Goal: Information Seeking & Learning: Compare options

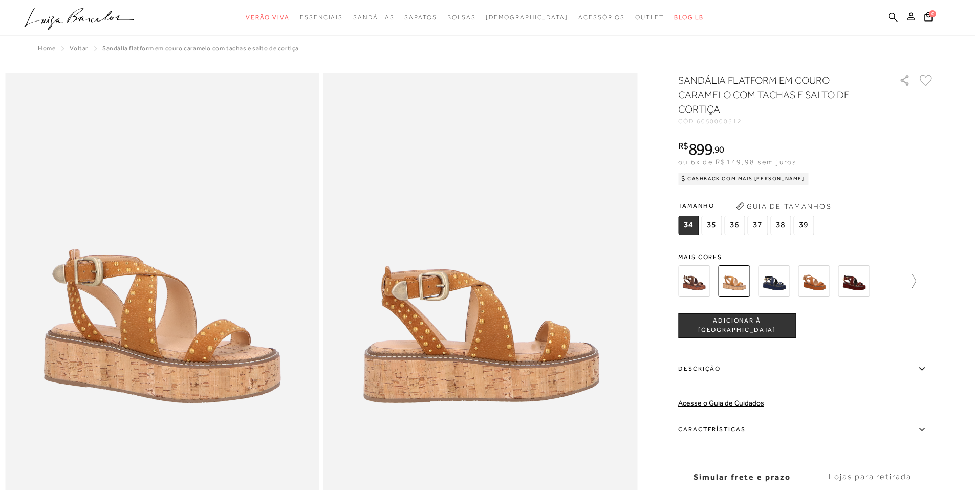
click at [916, 280] on icon at bounding box center [909, 281] width 14 height 14
click at [685, 283] on icon at bounding box center [685, 281] width 14 height 14
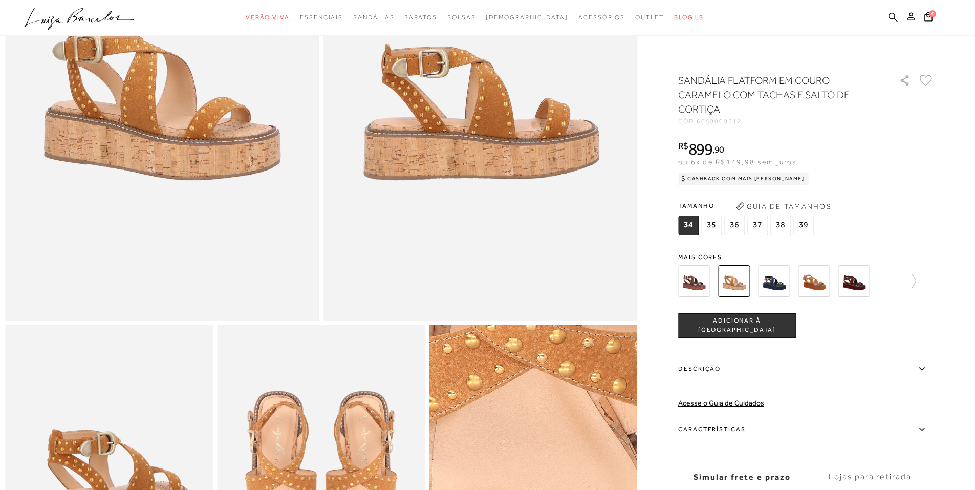
scroll to position [154, 0]
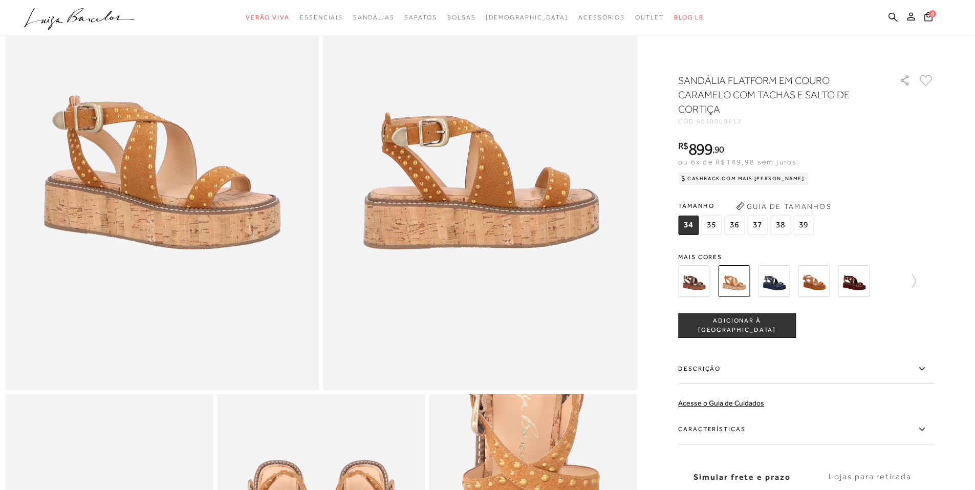
click at [702, 284] on img at bounding box center [694, 281] width 32 height 32
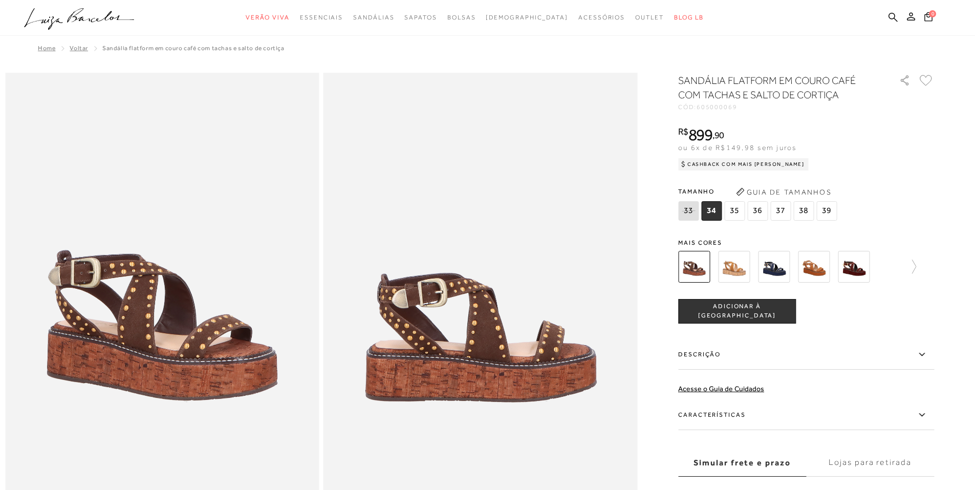
click at [737, 271] on img at bounding box center [734, 267] width 32 height 32
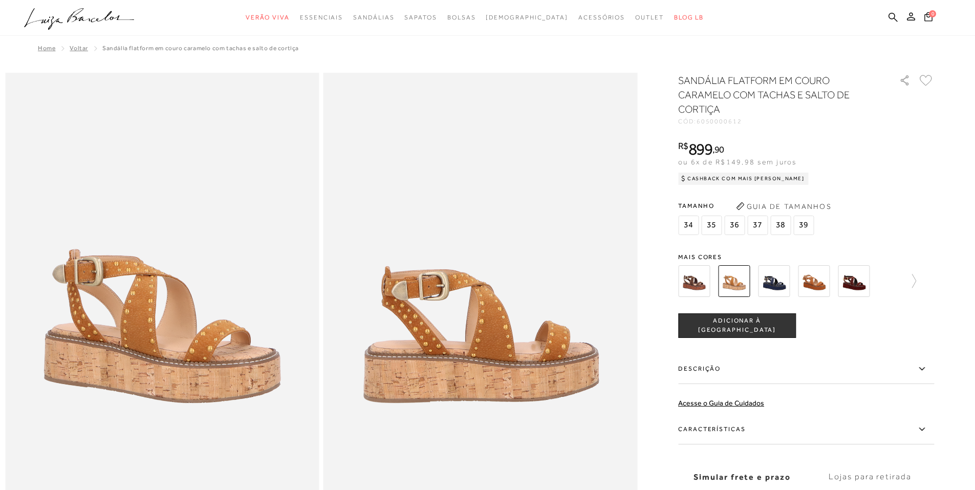
click at [822, 243] on div "SANDÁLIA FLATFORM EM COURO CARAMELO COM TACHAS E SALTO DE CORTIÇA CÓD: 60500006…" at bounding box center [806, 308] width 256 height 470
click at [814, 285] on img at bounding box center [814, 281] width 32 height 32
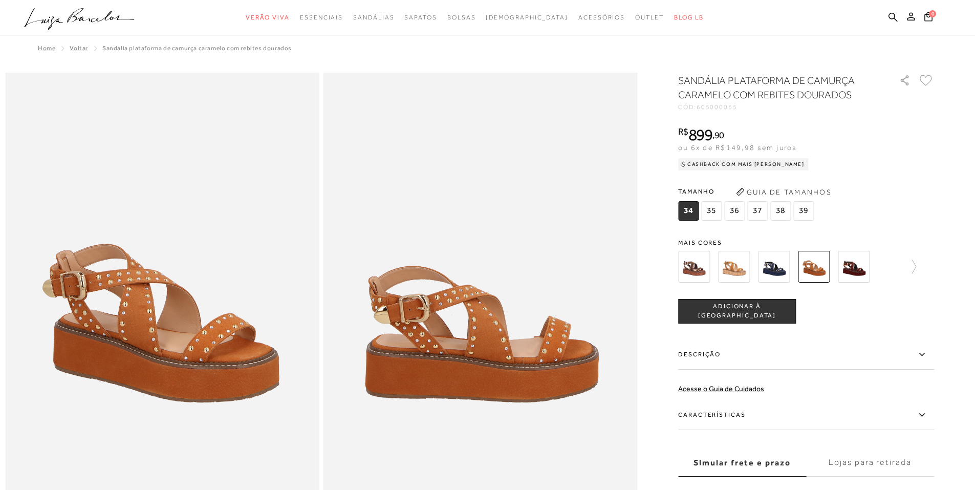
click at [733, 257] on img at bounding box center [734, 267] width 32 height 32
